Goal: Transaction & Acquisition: Purchase product/service

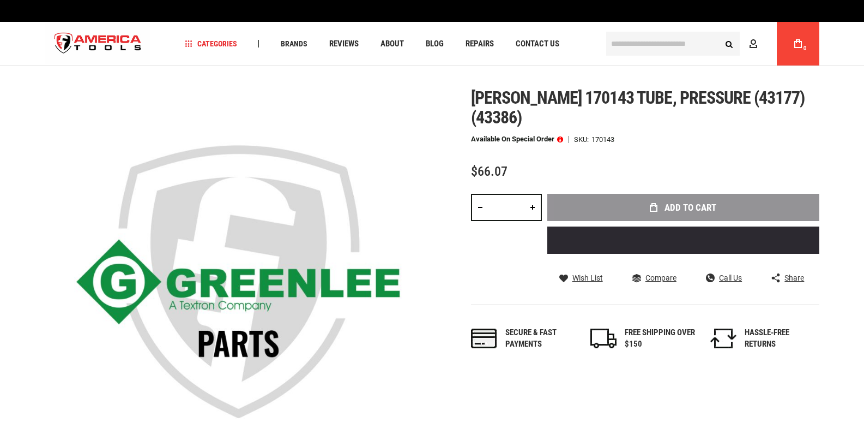
click at [654, 40] on input "text" at bounding box center [673, 44] width 134 height 24
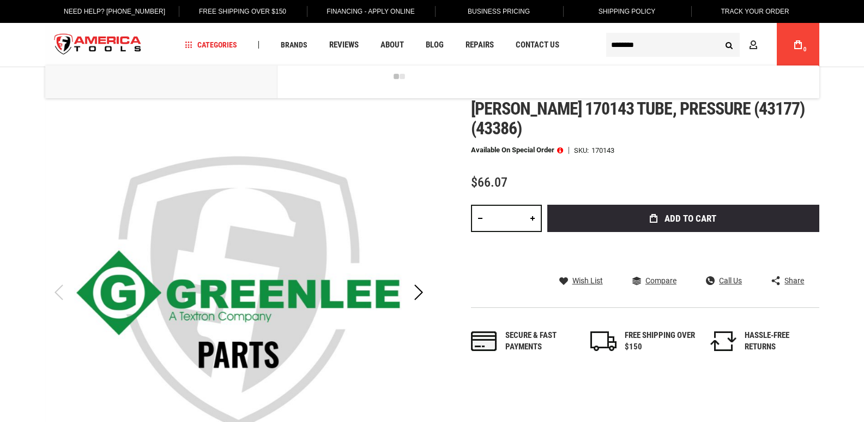
type input "********"
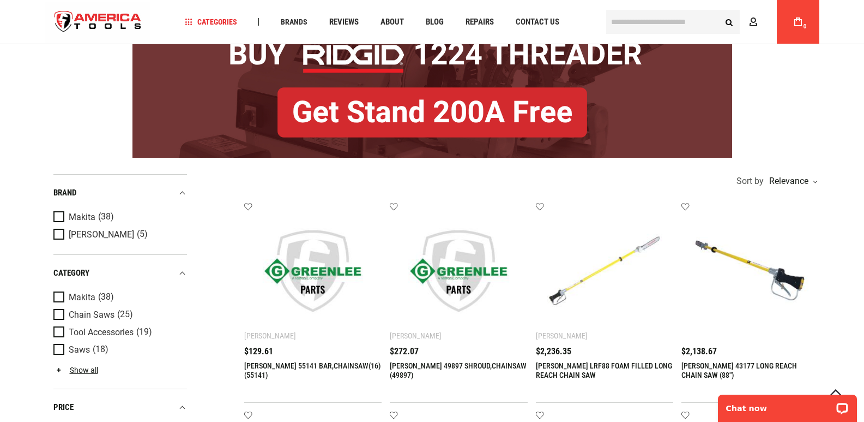
scroll to position [164, 0]
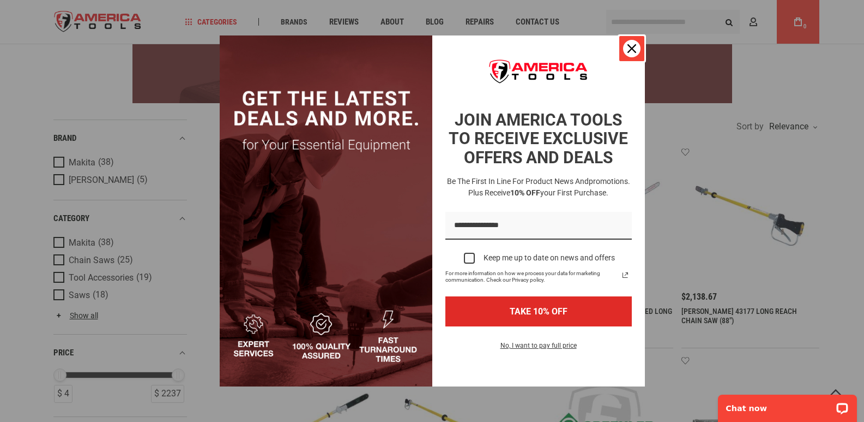
click at [632, 45] on icon "close icon" at bounding box center [632, 48] width 9 height 9
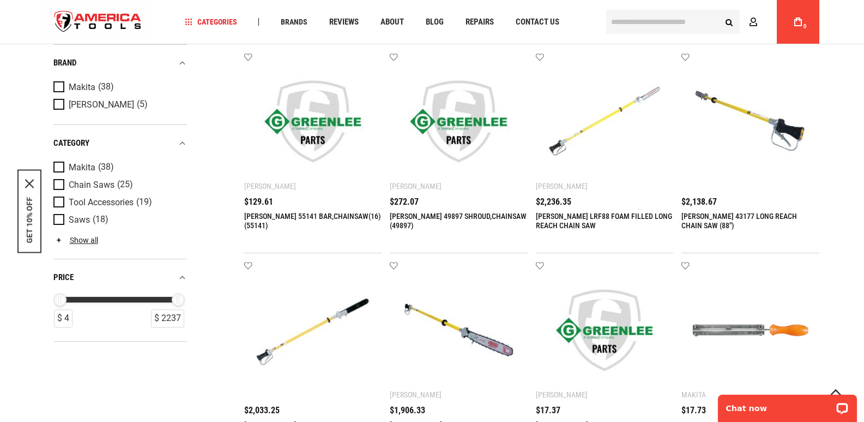
scroll to position [327, 0]
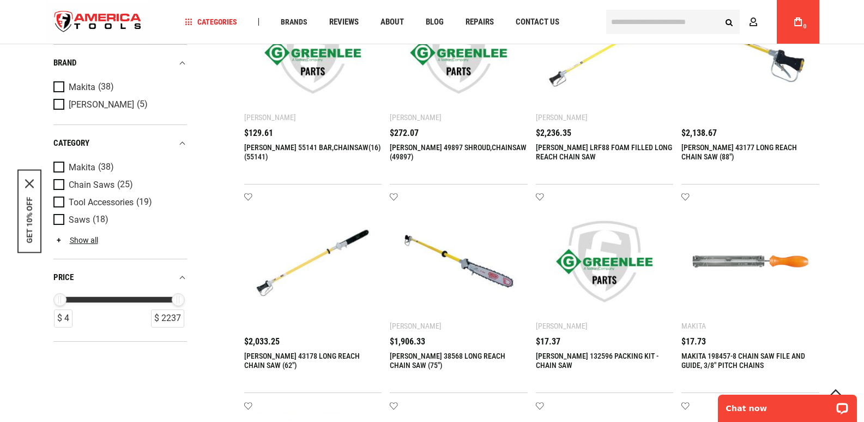
click at [734, 84] on img at bounding box center [751, 53] width 116 height 116
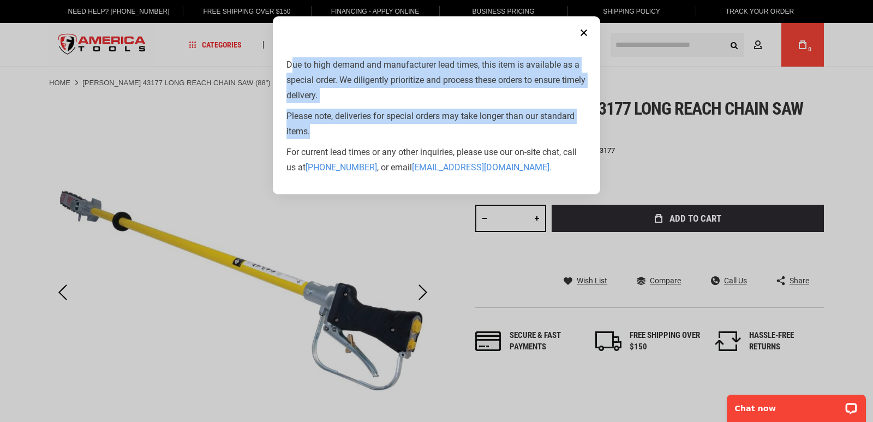
drag, startPoint x: 294, startPoint y: 59, endPoint x: 326, endPoint y: 134, distance: 80.6
click at [326, 134] on div "Due to high demand and manufacturer lead times, this item is available as a spe…" at bounding box center [436, 116] width 300 height 118
copy div "ue to high demand and manufacturer lead times, this item is available as a spec…"
click at [585, 34] on button "Close" at bounding box center [584, 33] width 22 height 22
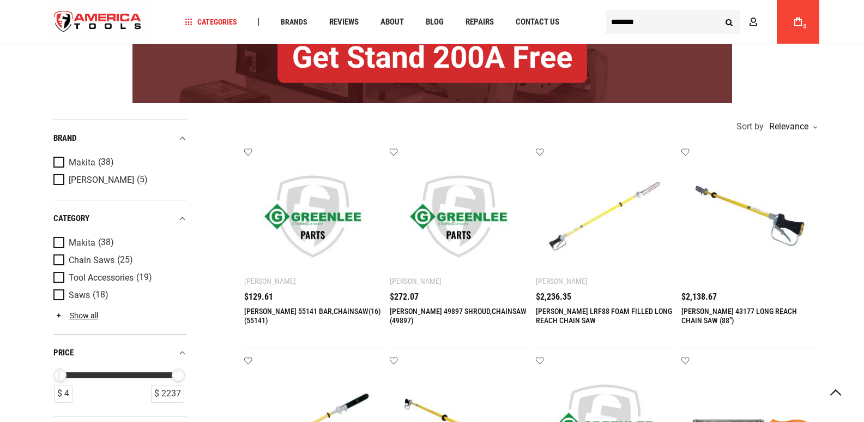
click at [600, 227] on img at bounding box center [605, 216] width 116 height 116
